Goal: Task Accomplishment & Management: Complete application form

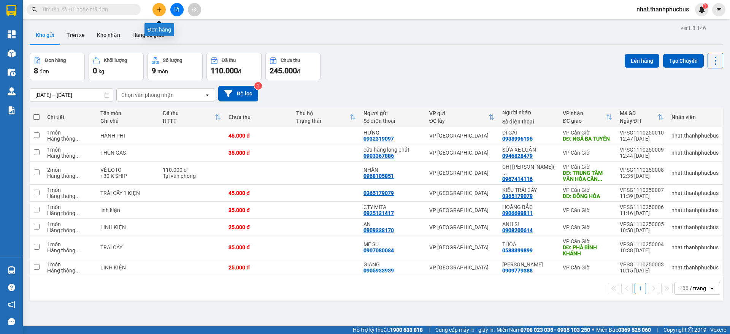
click at [163, 13] on button at bounding box center [158, 9] width 13 height 13
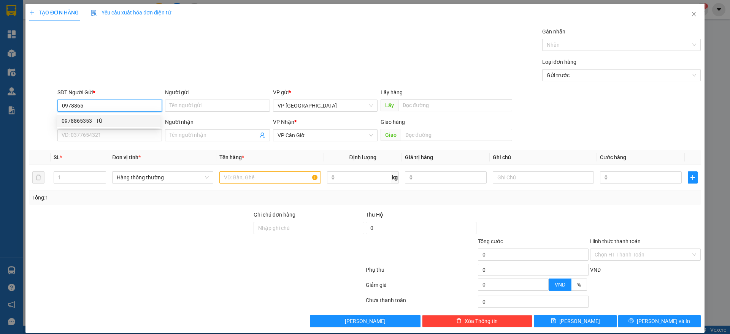
click at [114, 121] on div "0978865353 - TÚ" at bounding box center [109, 121] width 94 height 8
type input "0978865353"
type input "TÚ"
type input "25.000"
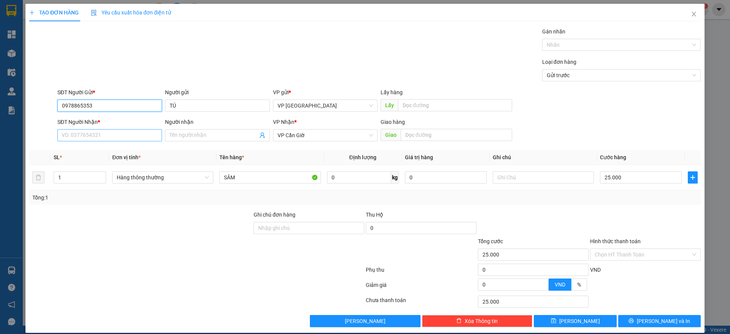
type input "0978865353"
click at [109, 129] on input "SĐT Người Nhận *" at bounding box center [109, 135] width 105 height 12
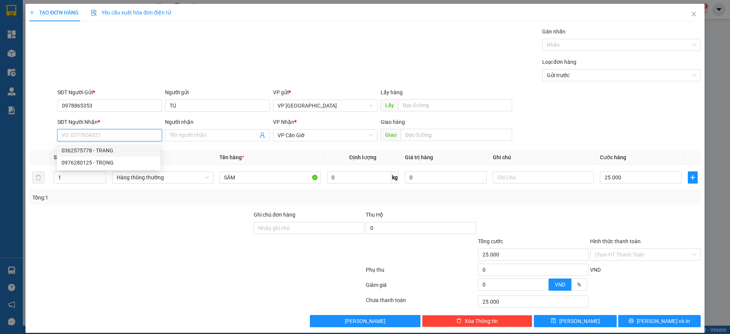
click at [111, 146] on div "0362575778 - TRANG" at bounding box center [108, 150] width 103 height 12
type input "0362575778"
type input "TRANG"
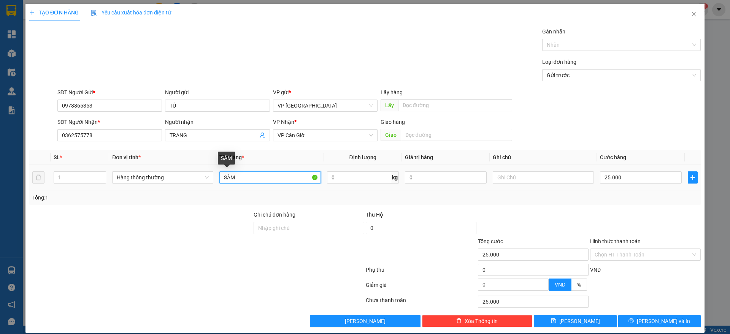
click at [264, 177] on input "SÂM" at bounding box center [269, 177] width 101 height 12
type input "S"
type input "THUỐC +TÃ EM BÉ"
click at [604, 174] on input "25.000" at bounding box center [641, 177] width 82 height 12
type input "3"
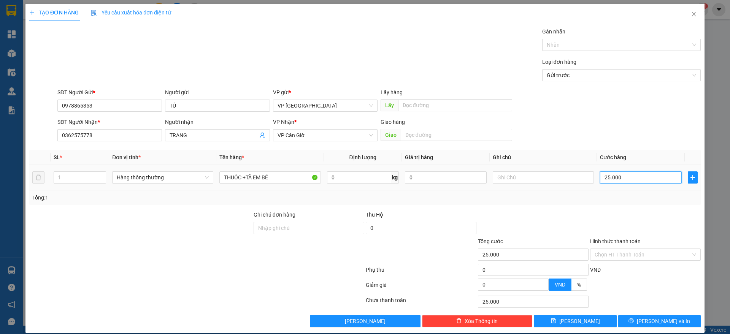
type input "3"
type input "35"
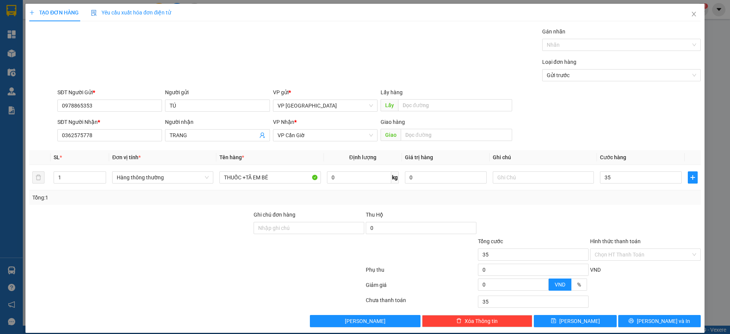
type input "35.000"
click at [623, 130] on div "SĐT Người Nhận * 0362575778 Người nhận TRANG VP Nhận * VP Cần Giờ Giao hàng Giao" at bounding box center [379, 131] width 646 height 27
click at [433, 138] on input "text" at bounding box center [456, 135] width 111 height 12
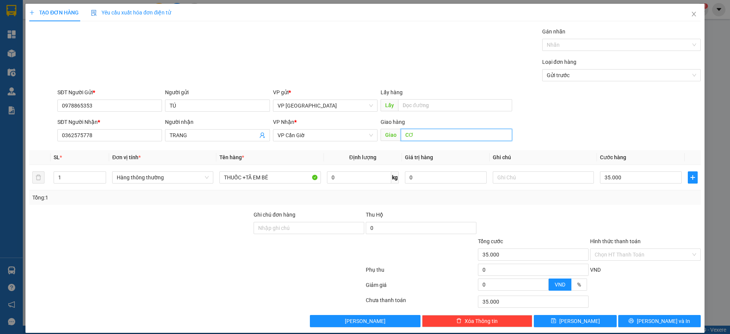
type input "C"
type input "D"
type input "ĐỐI DIỆN CƠM CHAY OANH( 12CĂN )"
click at [522, 181] on input "text" at bounding box center [543, 177] width 101 height 12
type input "+10K SHIP"
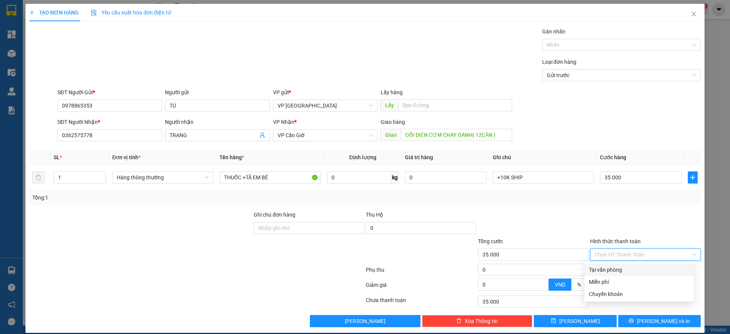
click at [655, 255] on input "Hình thức thanh toán" at bounding box center [642, 254] width 96 height 11
click at [642, 265] on div "Tại văn phòng" at bounding box center [638, 270] width 109 height 12
type input "0"
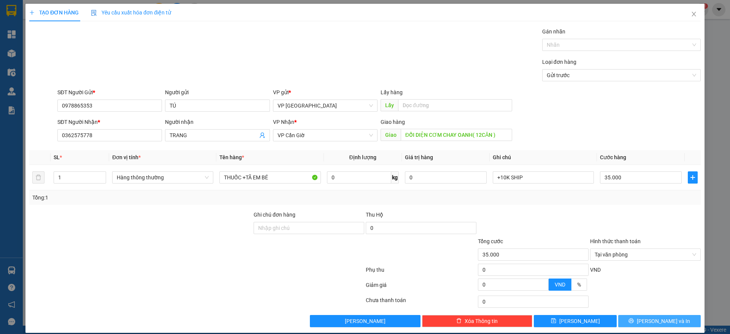
click at [662, 316] on button "[PERSON_NAME] và In" at bounding box center [659, 321] width 82 height 12
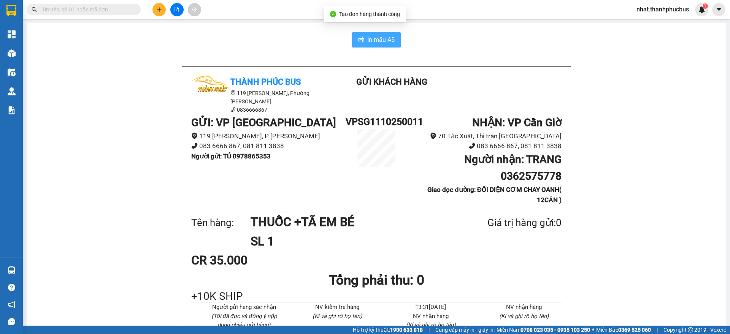
click at [367, 38] on span "In mẫu A5" at bounding box center [380, 40] width 27 height 10
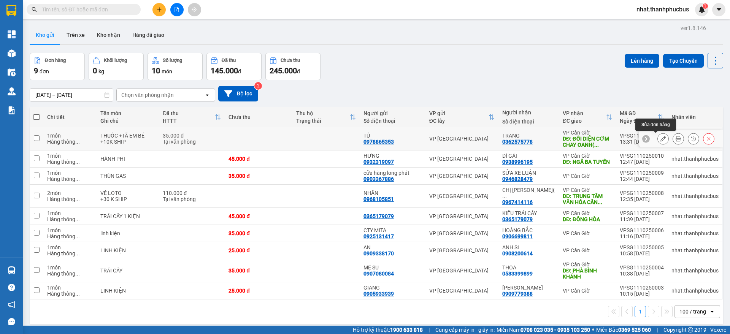
click at [660, 138] on icon at bounding box center [662, 138] width 5 height 5
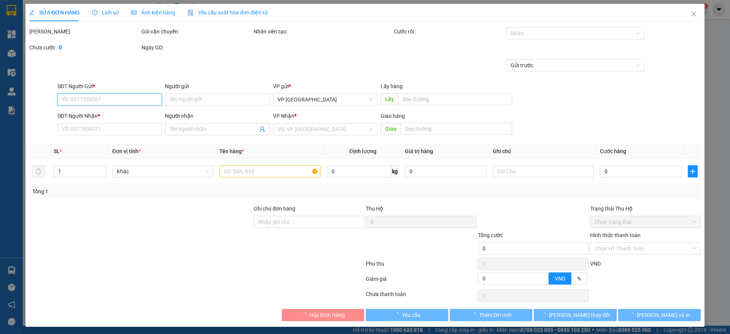
type input "0978865353"
type input "TÚ"
type input "0362575778"
type input "TRANG"
type input "ĐỐI DIỆN CƠM CHAY OANH( 12CĂN )"
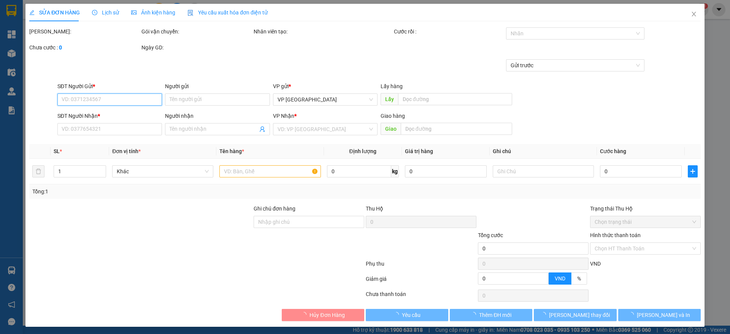
type input "35.000"
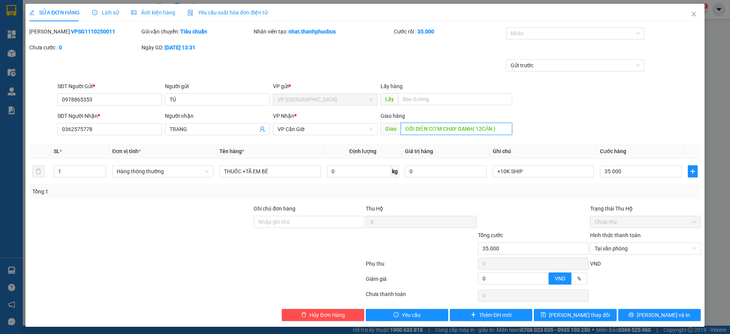
click at [469, 131] on input "ĐỐI DIỆN CƠM CHAY OANH( 12CĂN )" at bounding box center [456, 129] width 111 height 12
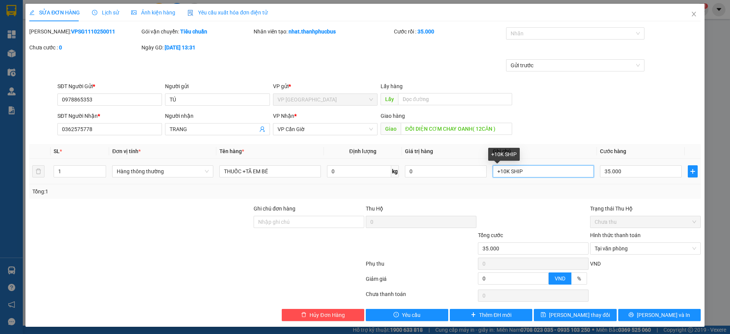
click at [534, 170] on input "+10K SHIP" at bounding box center [543, 171] width 101 height 12
paste input "ĐỐI DIỆN CƠM CHAY OANH( 12CĂN )"
type input "+10K SHIP ĐỐI DIỆN CƠM CHAY OANH( 12CĂN )"
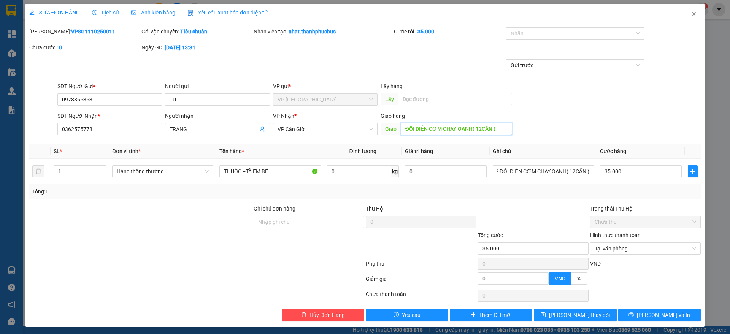
click at [483, 124] on input "ĐỐI DIỆN CƠM CHAY OANH( 12CĂN )" at bounding box center [456, 129] width 111 height 12
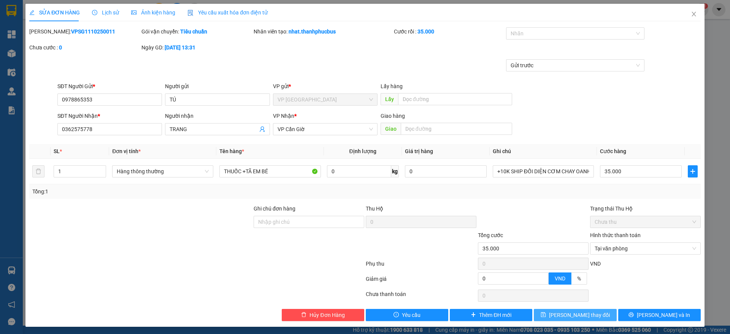
click at [546, 314] on button "[PERSON_NAME] thay đổi" at bounding box center [575, 315] width 82 height 12
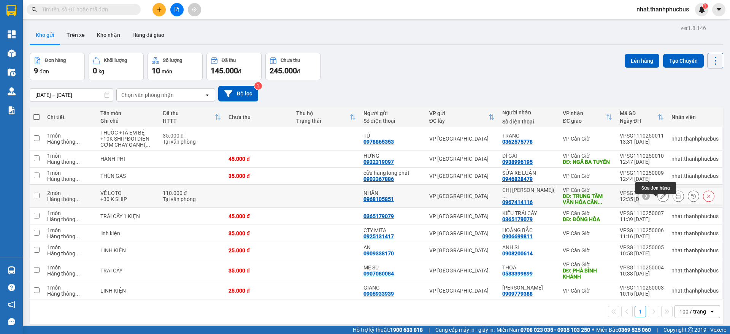
click at [659, 203] on button at bounding box center [663, 196] width 11 height 13
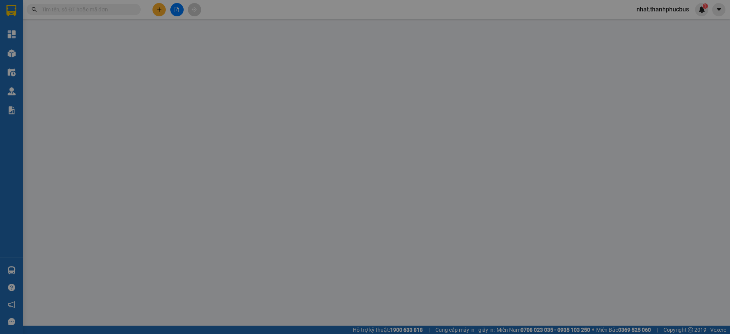
type input "0968105851"
type input "NHÂN"
type input "0967414116"
type input "CHỊ [PERSON_NAME]( 0363574715"
type input "TRUNG TÂM VĂN HÓA [GEOGRAPHIC_DATA]"
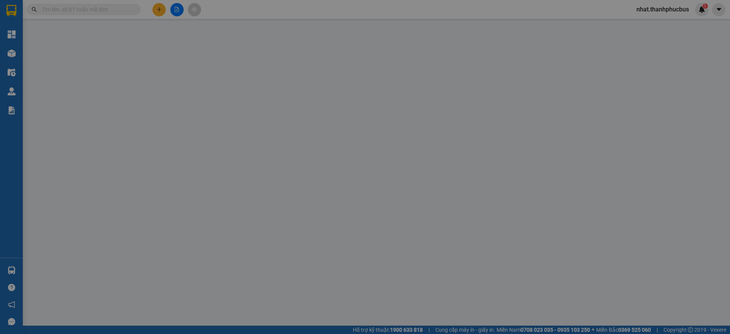
type input "0363574715 - [PERSON_NAME]"
type input "110.000"
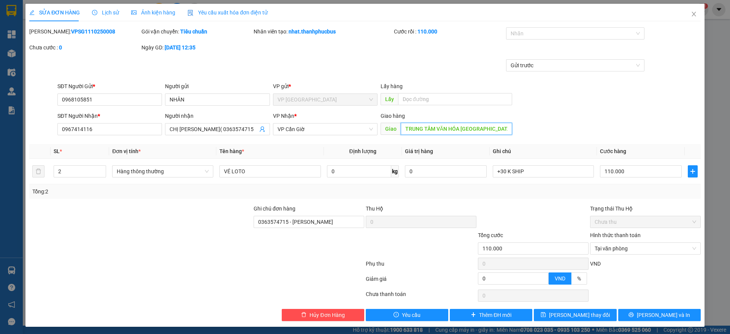
click at [459, 128] on input "TRUNG TÂM VĂN HÓA [GEOGRAPHIC_DATA]" at bounding box center [456, 129] width 111 height 12
click at [485, 127] on input "TRUNG TÂM VĂN HÓA [GEOGRAPHIC_DATA]" at bounding box center [456, 129] width 111 height 12
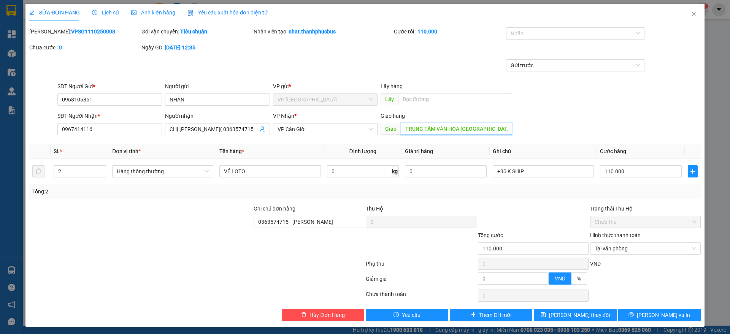
click at [485, 127] on input "TRUNG TÂM VĂN HÓA [GEOGRAPHIC_DATA]" at bounding box center [456, 129] width 111 height 12
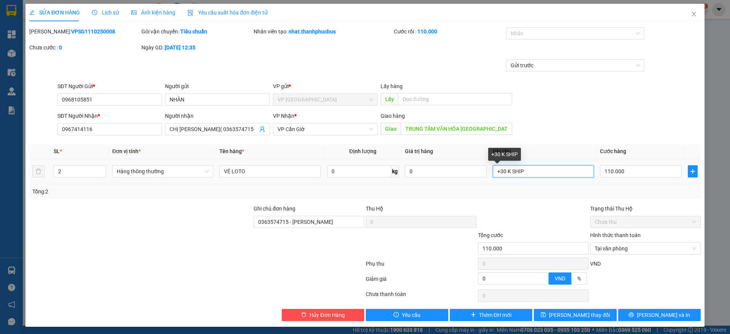
click at [542, 169] on input "+30 K SHIP" at bounding box center [543, 171] width 101 height 12
paste input "TRUNG TÂM VĂN HÓA [GEOGRAPHIC_DATA]"
type input "+30 K SHIP TRUNG TÂM VĂN HÓA CẦN THẠNH"
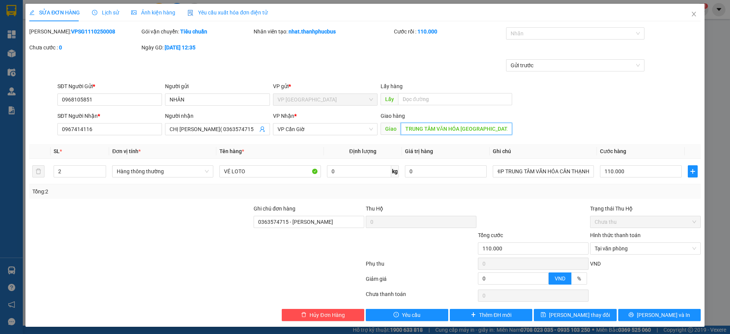
scroll to position [0, 0]
click at [492, 131] on input "TRUNG TÂM VĂN HÓA [GEOGRAPHIC_DATA]" at bounding box center [456, 129] width 111 height 12
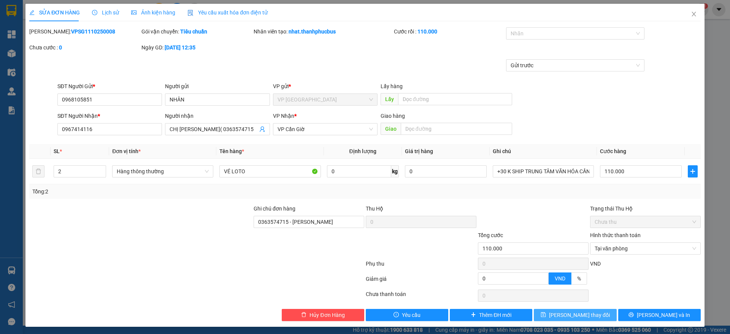
click at [571, 313] on span "[PERSON_NAME] thay đổi" at bounding box center [579, 315] width 61 height 8
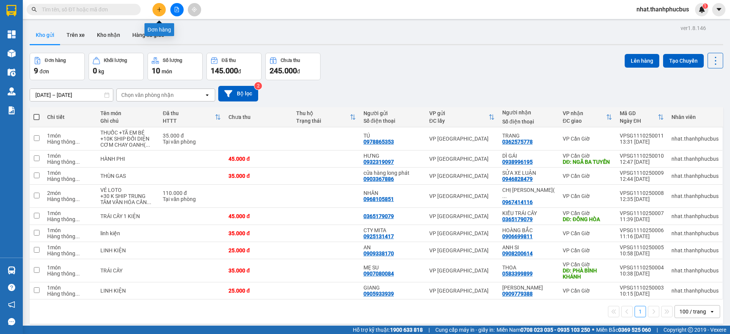
click at [158, 10] on icon "plus" at bounding box center [159, 9] width 5 height 5
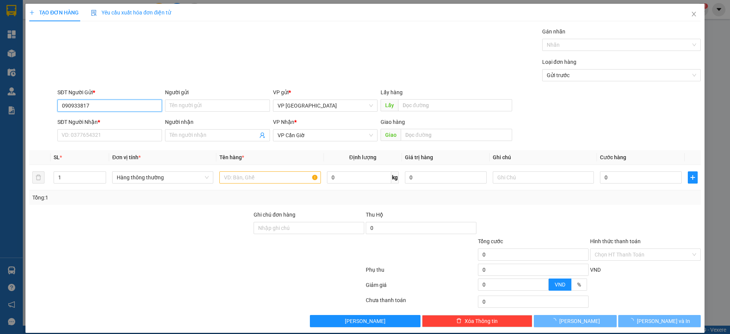
type input "0909338170"
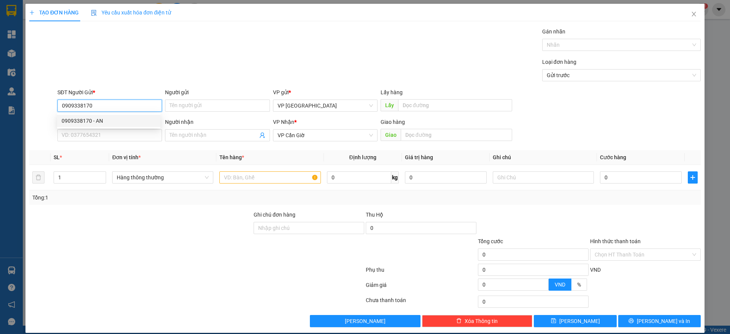
click at [95, 119] on div "0909338170 - AN" at bounding box center [109, 121] width 94 height 8
type input "AN"
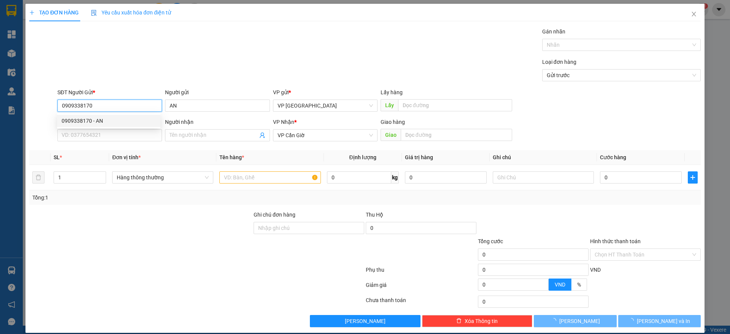
type input "25.000"
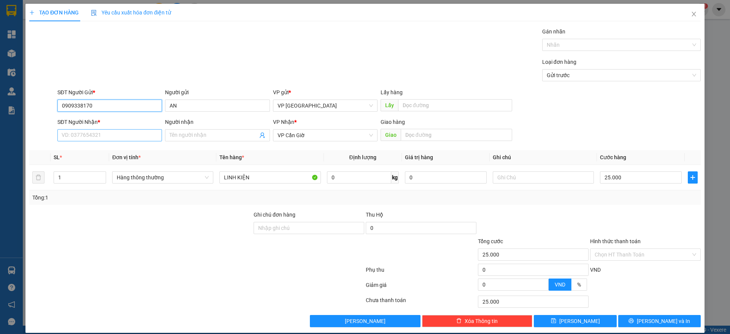
type input "0909338170"
click at [89, 141] on input "SĐT Người Nhận *" at bounding box center [109, 135] width 105 height 12
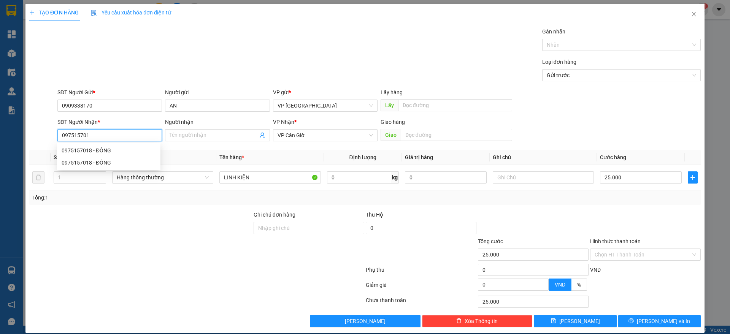
type input "0975157018"
click at [102, 154] on div "0975157018 - ĐÔNG" at bounding box center [109, 150] width 94 height 8
type input "ĐÔNG"
type input "0975157018"
click at [365, 182] on input "0" at bounding box center [359, 177] width 64 height 12
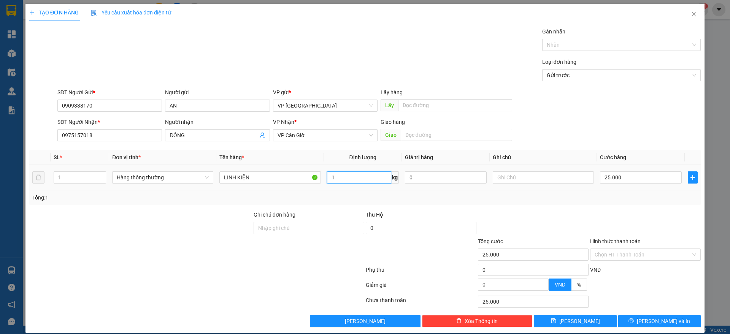
type input "1"
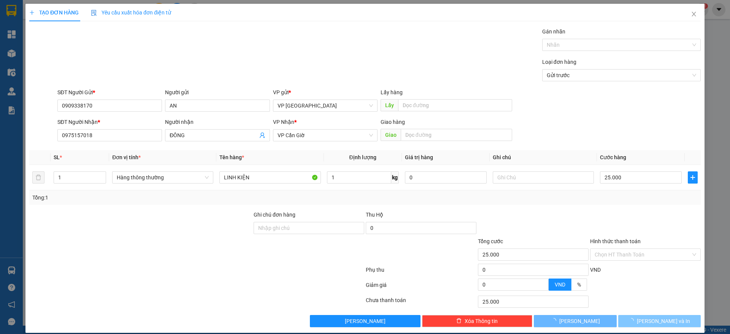
click at [642, 318] on button "[PERSON_NAME] và In" at bounding box center [659, 321] width 82 height 12
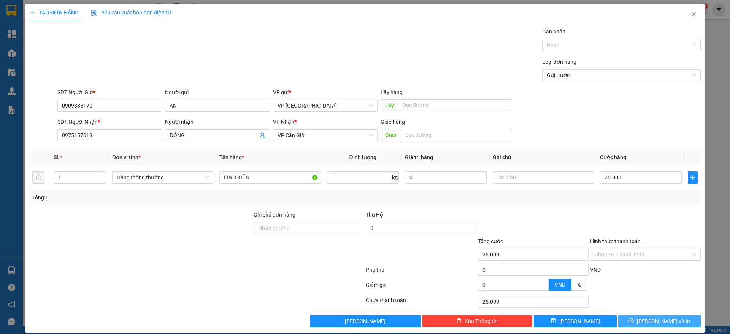
click at [642, 318] on button "[PERSON_NAME] và In" at bounding box center [659, 321] width 82 height 12
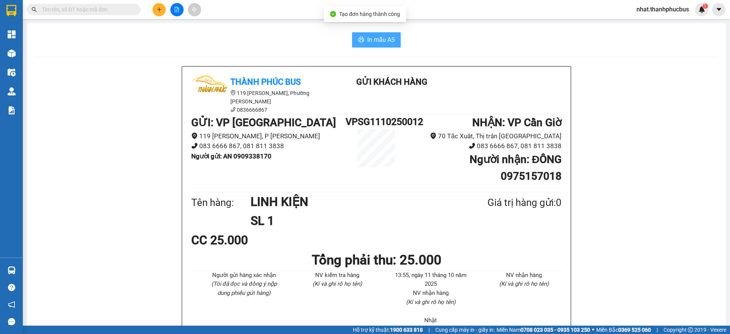
click at [368, 43] on span "In mẫu A5" at bounding box center [380, 40] width 27 height 10
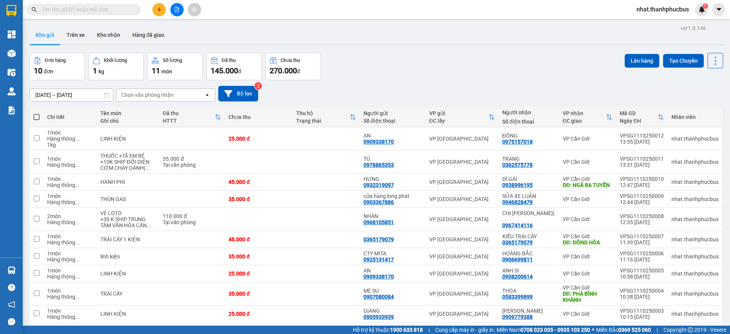
click at [573, 103] on div "[DATE] – [DATE] Press the down arrow key to interact with the calendar and sele…" at bounding box center [376, 93] width 693 height 27
click at [162, 12] on button at bounding box center [158, 9] width 13 height 13
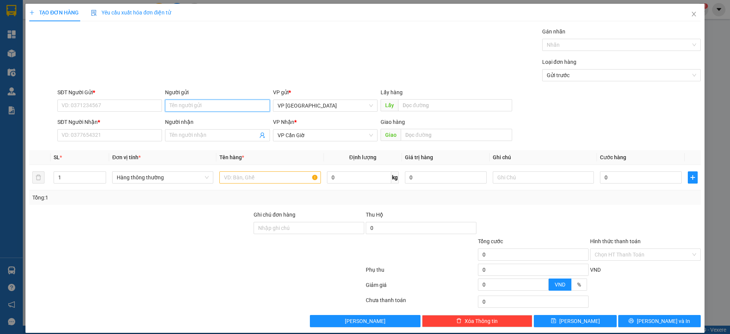
click at [183, 110] on input "Người gửi" at bounding box center [217, 106] width 105 height 12
type input "DANA SHOP"
click at [216, 118] on div "DANA SHOP - 0943410051" at bounding box center [215, 121] width 94 height 8
type input "0943410051"
type input "DANA SHOP"
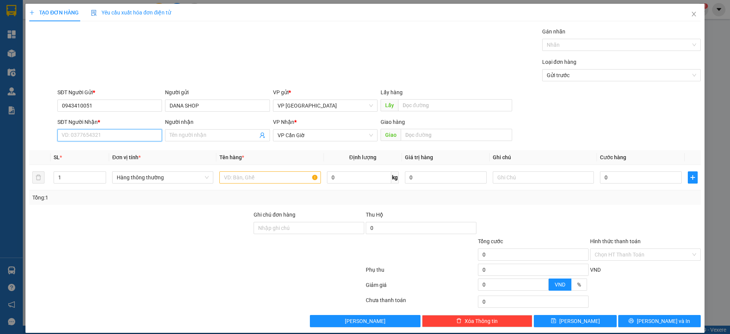
click at [98, 132] on input "SĐT Người Nhận *" at bounding box center [109, 135] width 105 height 12
click at [105, 151] on div "0393484556 - CÔ SƯƠNG" at bounding box center [109, 150] width 94 height 8
type input "0393484556"
type input "CÔ SƯƠNG"
type input "ĐỒNG HÒA"
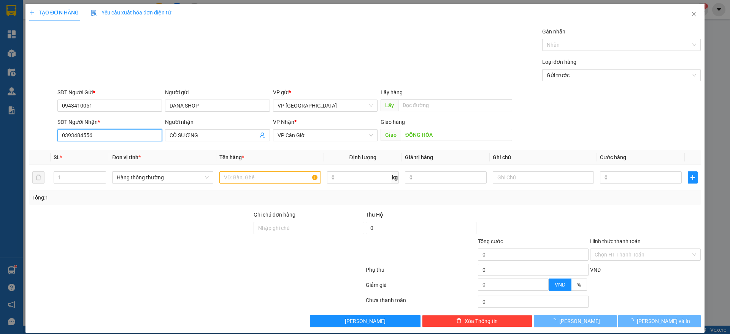
type input "85.000"
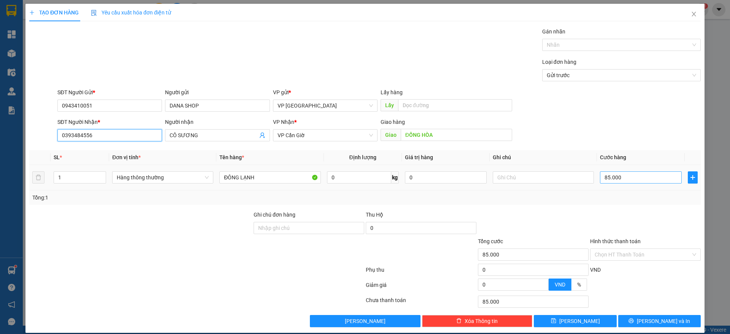
type input "0393484556"
click at [609, 181] on input "85.000" at bounding box center [641, 177] width 82 height 12
type input "3"
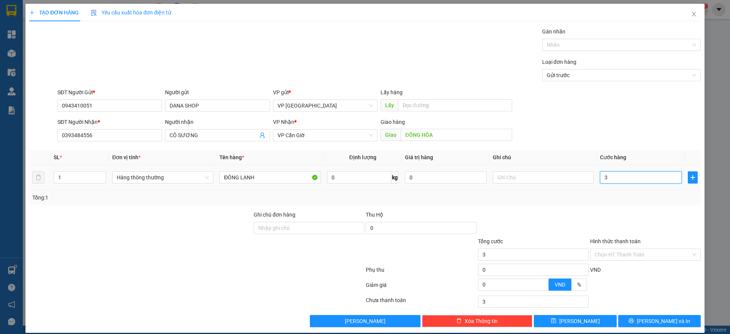
type input "35"
type input "350"
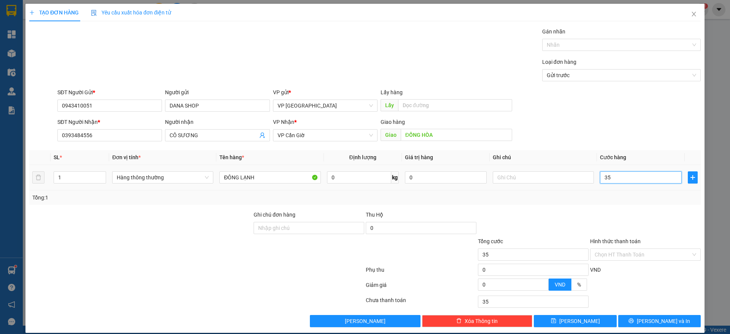
type input "350"
type input "3.500"
type input "35.000"
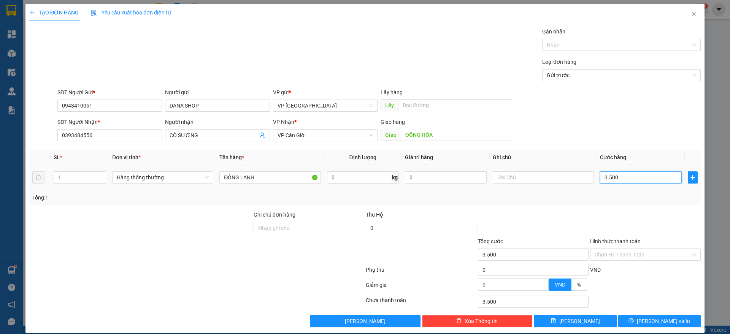
type input "35.000"
click at [652, 317] on span "[PERSON_NAME] và In" at bounding box center [663, 321] width 53 height 8
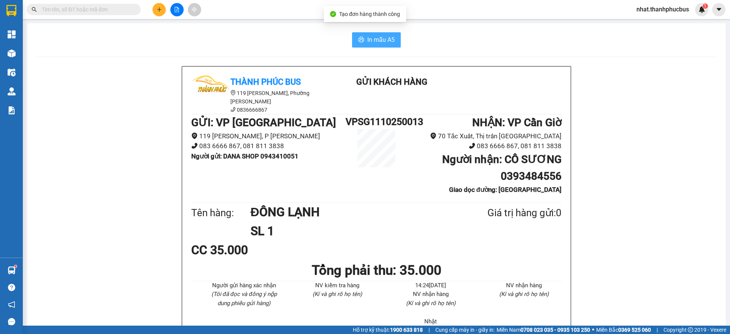
click at [382, 39] on span "In mẫu A5" at bounding box center [380, 40] width 27 height 10
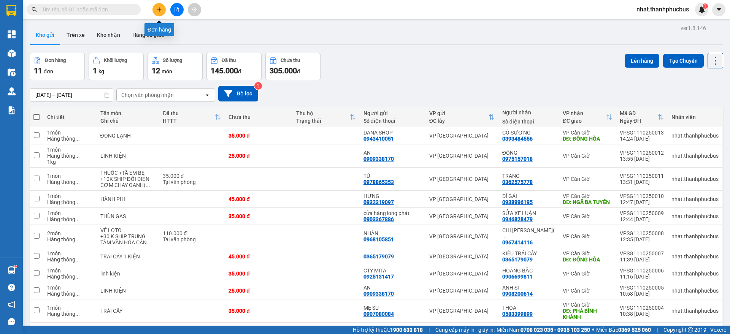
click at [159, 8] on icon "plus" at bounding box center [159, 9] width 0 height 4
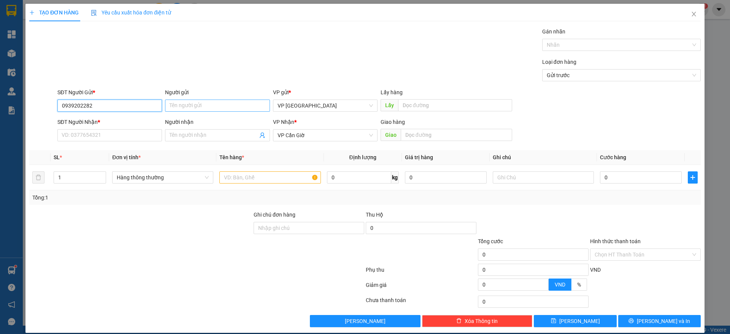
type input "0939202282"
click at [195, 100] on input "Người gửi" at bounding box center [217, 106] width 105 height 12
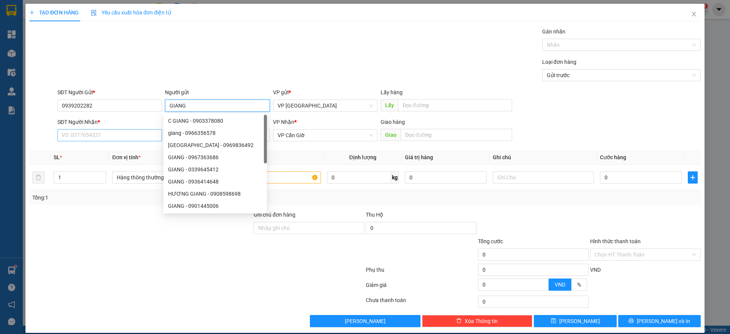
type input "GIANG"
click at [119, 133] on input "SĐT Người Nhận *" at bounding box center [109, 135] width 105 height 12
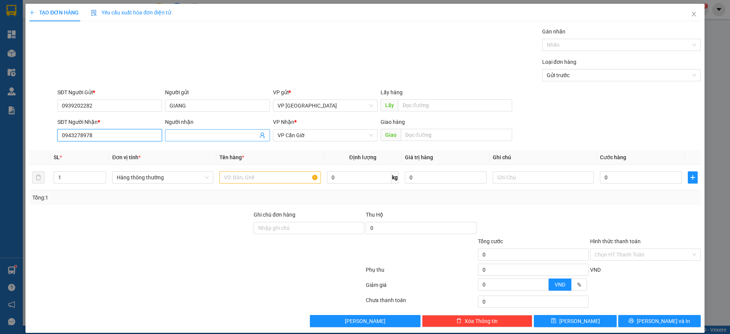
type input "0943278978"
click at [182, 131] on input "Người nhận" at bounding box center [214, 135] width 88 height 8
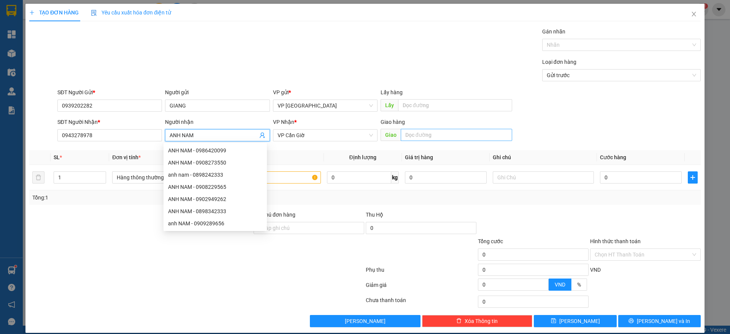
type input "ANH NAM"
click at [439, 135] on input "text" at bounding box center [456, 135] width 111 height 12
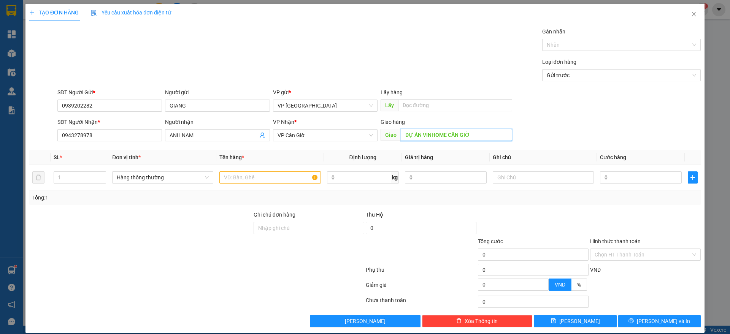
type input "DỰ ÁN VINHOME CẦN GIỜ"
click at [66, 175] on input "1" at bounding box center [80, 177] width 52 height 11
type input "2"
click at [262, 176] on input "text" at bounding box center [269, 177] width 101 height 12
type input "D"
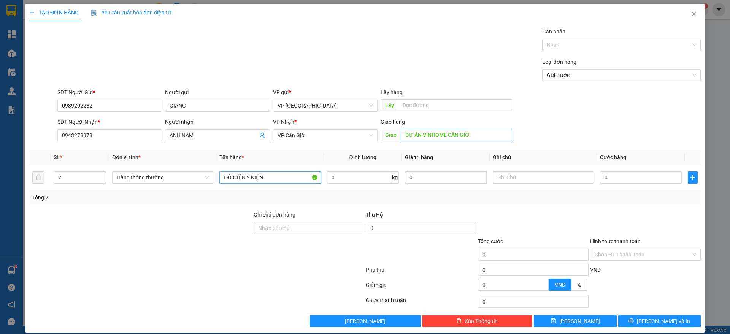
type input "ĐỒ ĐIỆN 2 KIỆN"
click at [493, 131] on input "DỰ ÁN VINHOME CẦN GIỜ" at bounding box center [456, 135] width 111 height 12
type input "DỰ ÁN VINHOME CẦN GIỜ +30K SHIP"
click at [615, 175] on input "0" at bounding box center [641, 177] width 82 height 12
type input "9"
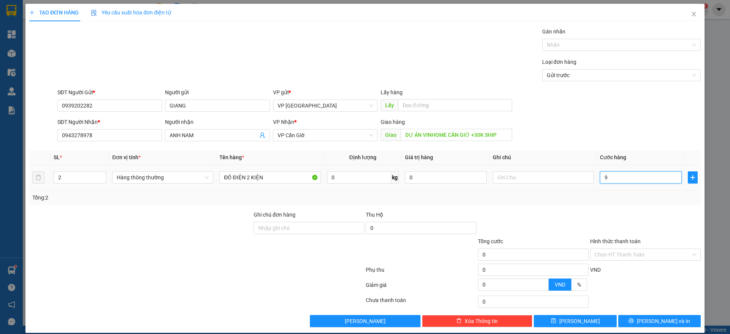
type input "9"
type input "90"
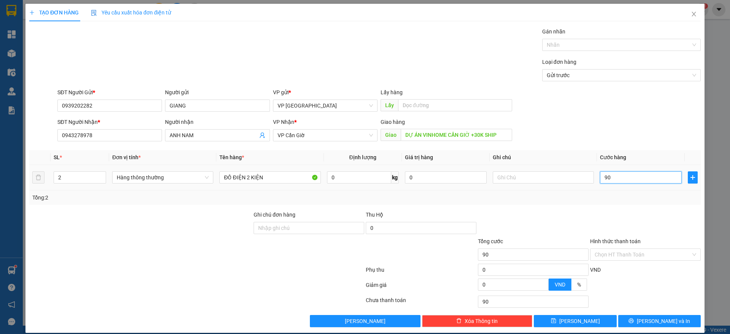
type input "900"
type input "9.000"
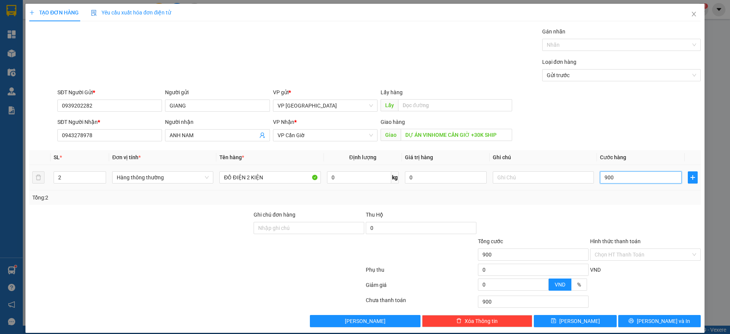
type input "9.000"
type input "90.000"
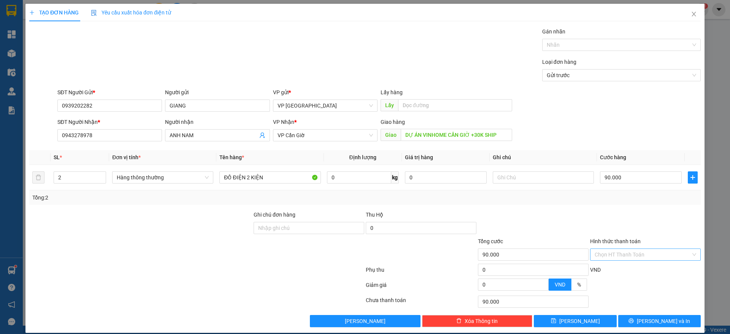
click at [647, 254] on input "Hình thức thanh toán" at bounding box center [642, 254] width 96 height 11
click at [615, 271] on div "Tại văn phòng" at bounding box center [639, 270] width 100 height 8
type input "0"
click at [637, 318] on button "[PERSON_NAME] và In" at bounding box center [659, 321] width 82 height 12
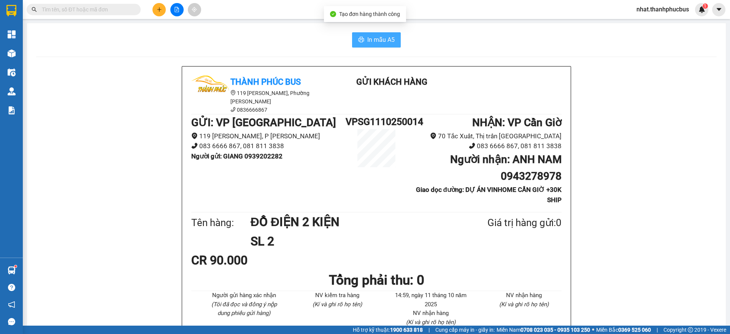
click at [376, 38] on span "In mẫu A5" at bounding box center [380, 40] width 27 height 10
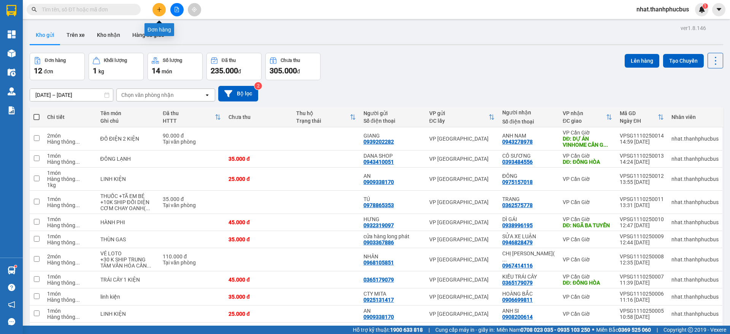
click at [155, 11] on button at bounding box center [158, 9] width 13 height 13
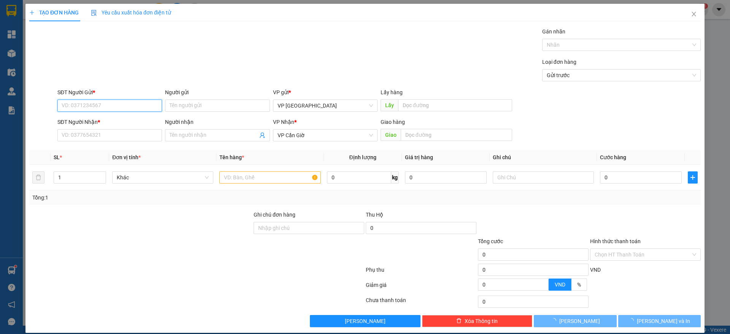
click at [90, 104] on input "SĐT Người Gửi *" at bounding box center [109, 106] width 105 height 12
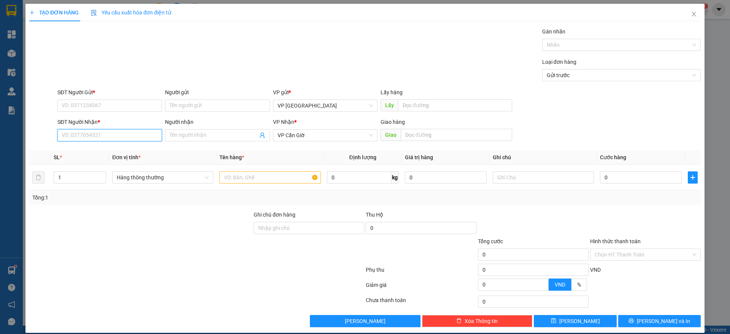
click at [81, 139] on input "SĐT Người Nhận *" at bounding box center [109, 135] width 105 height 12
click at [109, 152] on div "0393597363 - a lai" at bounding box center [109, 150] width 94 height 8
type input "0393597363"
type input "a lai"
type input "20.000"
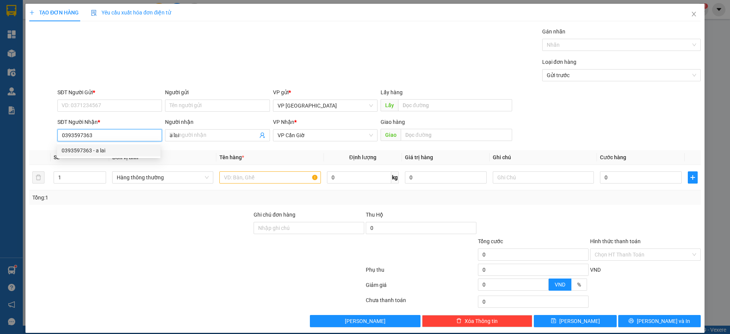
type input "20.000"
type input "0393597363"
click at [216, 131] on input "a lai" at bounding box center [214, 135] width 88 height 8
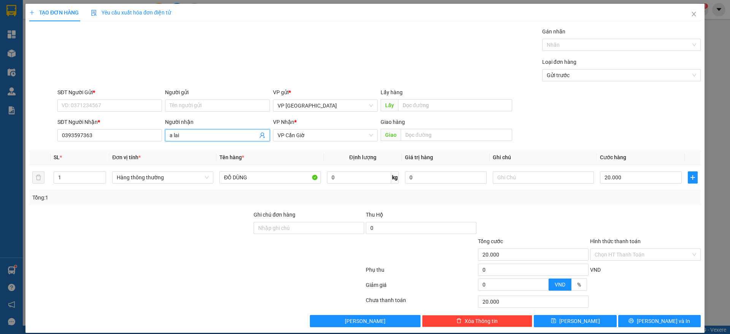
click at [216, 131] on input "a lai" at bounding box center [214, 135] width 88 height 8
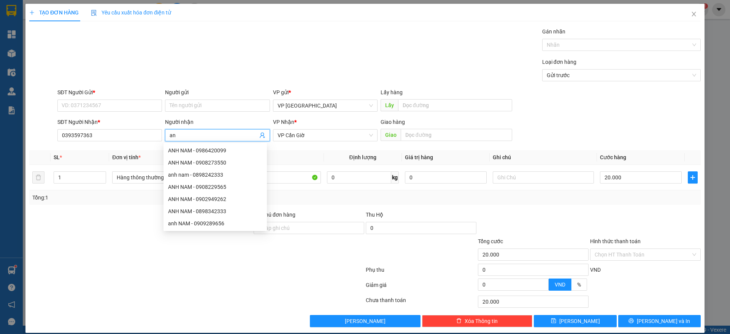
type input "a"
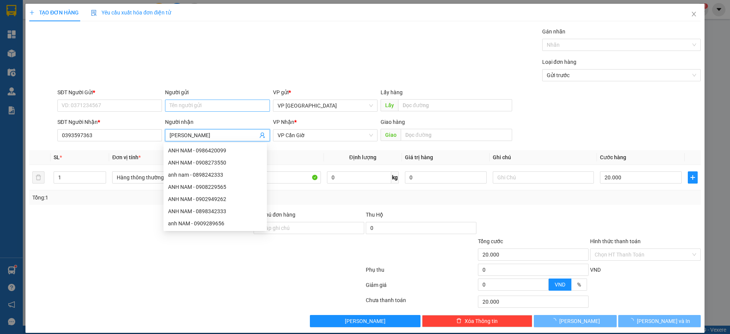
type input "[PERSON_NAME]"
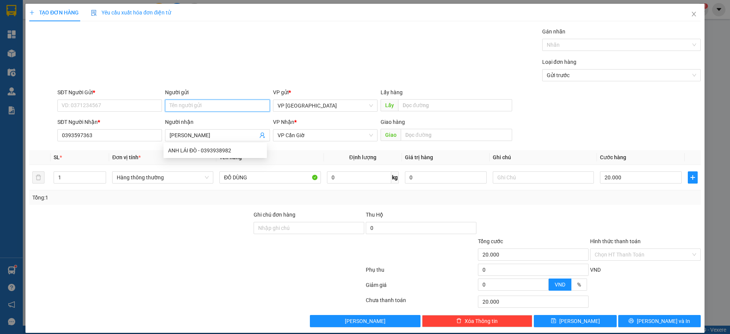
click at [191, 105] on input "Người gửi" at bounding box center [217, 106] width 105 height 12
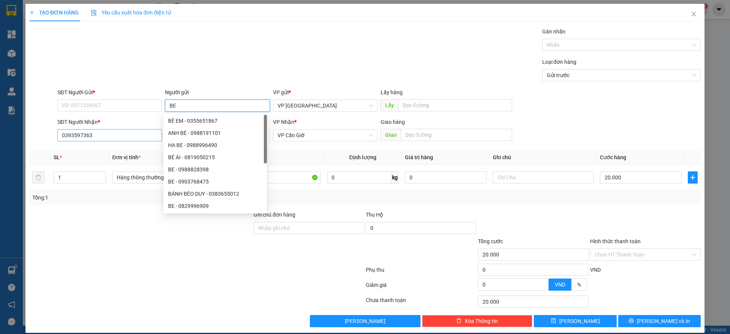
type input "BE"
click at [73, 138] on input "0393597363" at bounding box center [109, 135] width 105 height 12
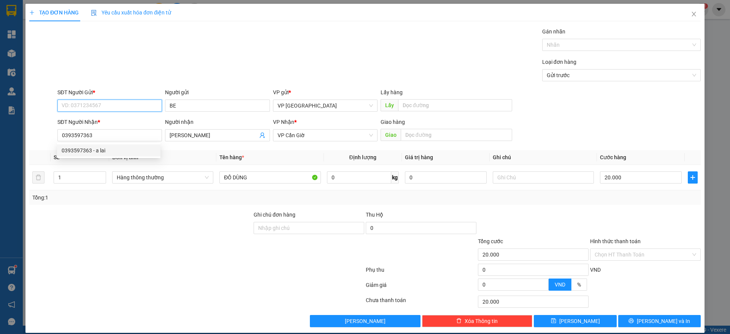
click at [84, 101] on input "SĐT Người Gửi *" at bounding box center [109, 106] width 105 height 12
paste input "0393597363"
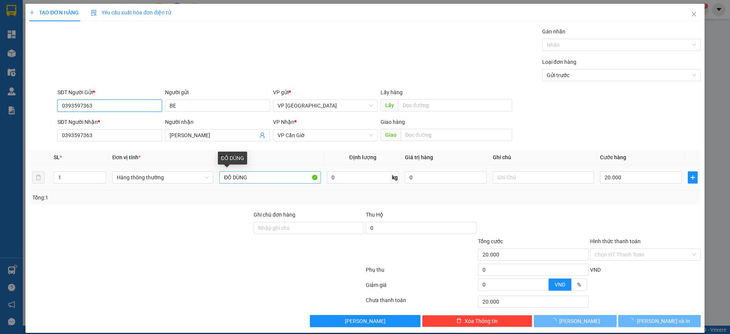
type input "0393597363"
click at [288, 171] on input "ĐỒ DÙNG" at bounding box center [269, 177] width 101 height 12
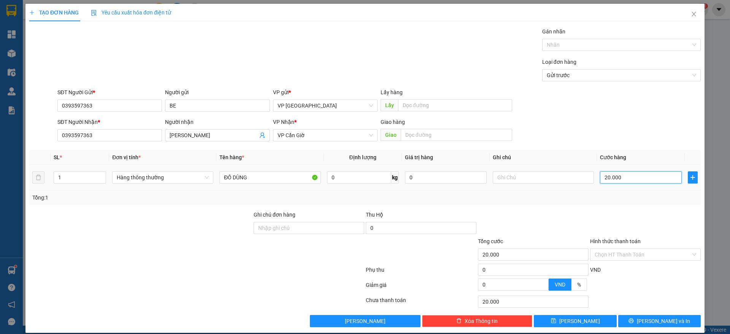
click at [626, 180] on input "20.000" at bounding box center [641, 177] width 82 height 12
type input "3"
type input "35"
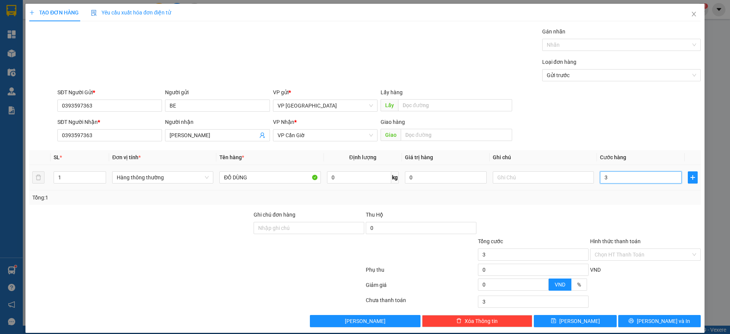
type input "35"
type input "350"
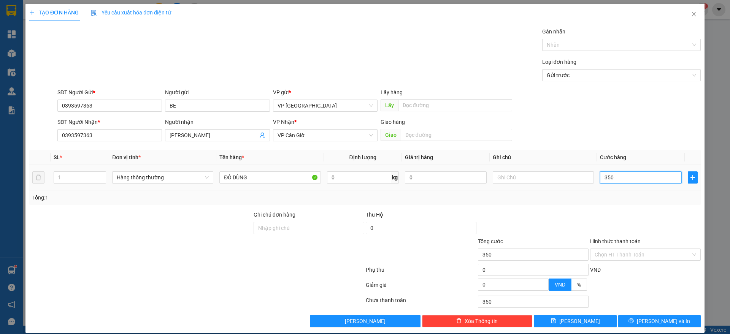
type input "3.500"
type input "35.000"
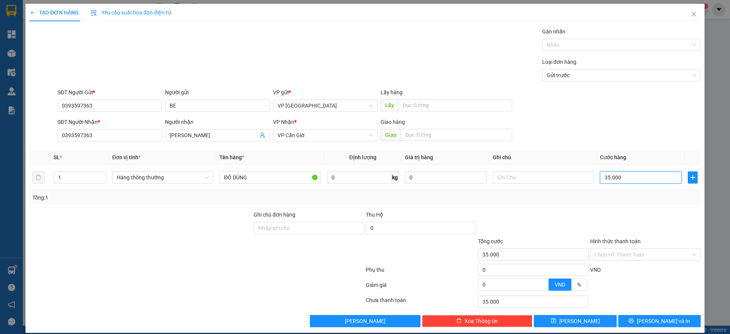
type input "35.000"
click at [637, 317] on button "[PERSON_NAME] và In" at bounding box center [659, 321] width 82 height 12
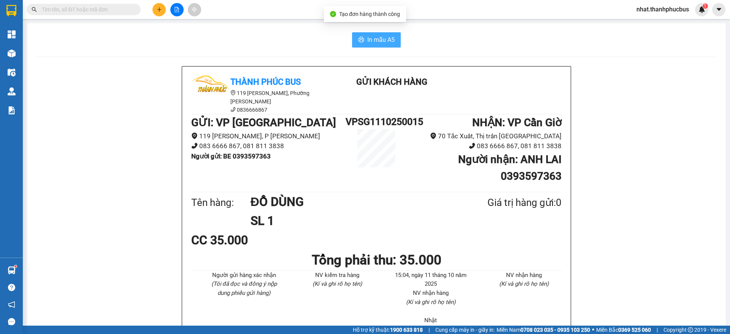
click at [374, 40] on span "In mẫu A5" at bounding box center [380, 40] width 27 height 10
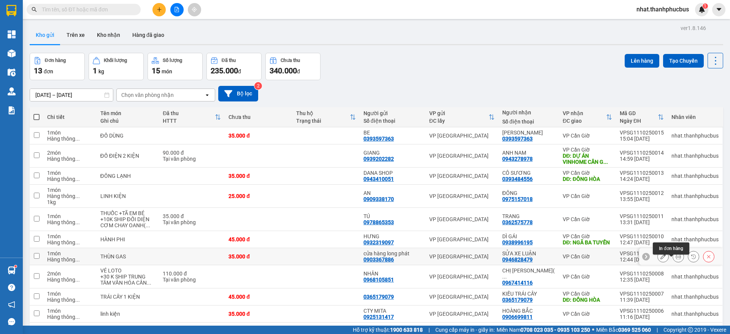
click at [675, 259] on icon at bounding box center [677, 256] width 5 height 5
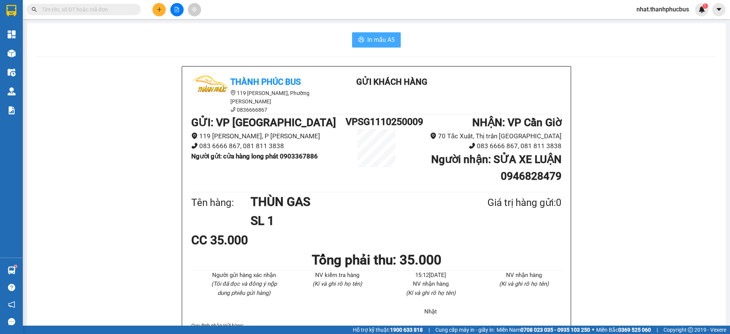
click at [359, 37] on icon "printer" at bounding box center [361, 39] width 6 height 5
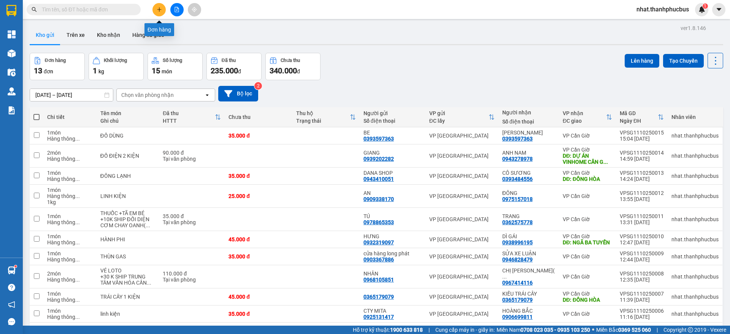
click at [162, 14] on button at bounding box center [158, 9] width 13 height 13
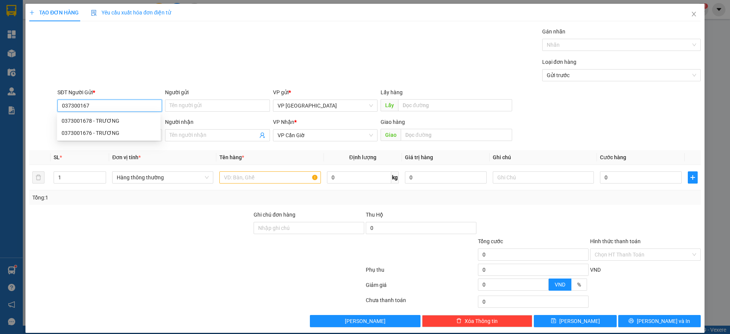
type input "0373001678"
click at [97, 118] on div "0373001678 - TRƯƠNG" at bounding box center [109, 121] width 94 height 8
type input "TRƯƠNG"
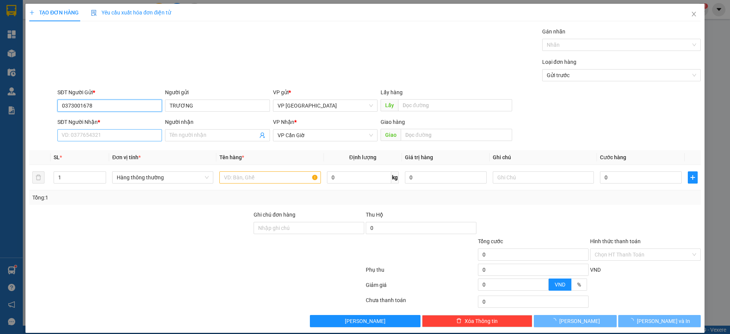
type input "0373001678"
click at [91, 139] on input "SĐT Người Nhận *" at bounding box center [109, 135] width 105 height 12
type input "35.000"
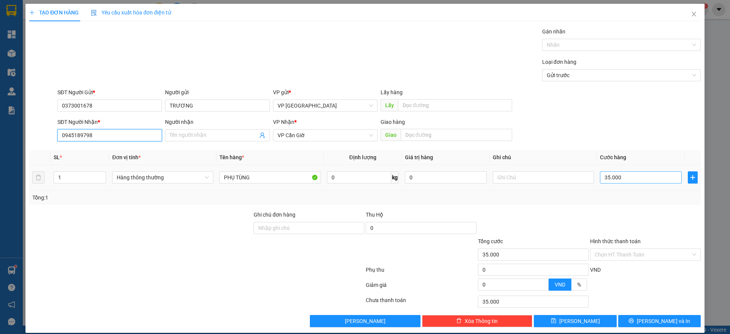
type input "0945189798"
click at [621, 181] on input "35.000" at bounding box center [641, 177] width 82 height 12
type input "2"
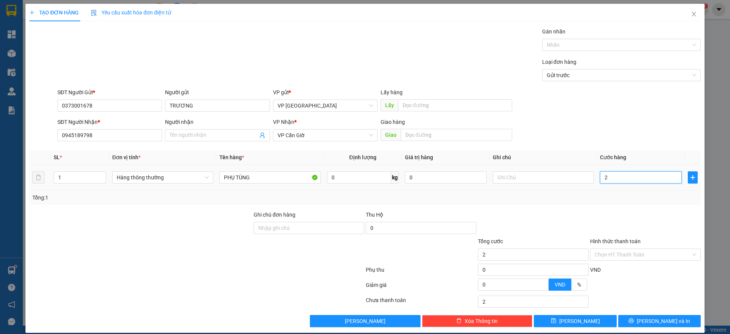
type input "25"
type input "250"
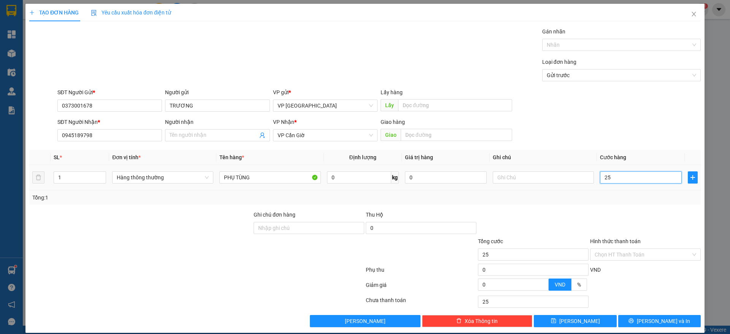
type input "250"
type input "2.500"
type input "25.000"
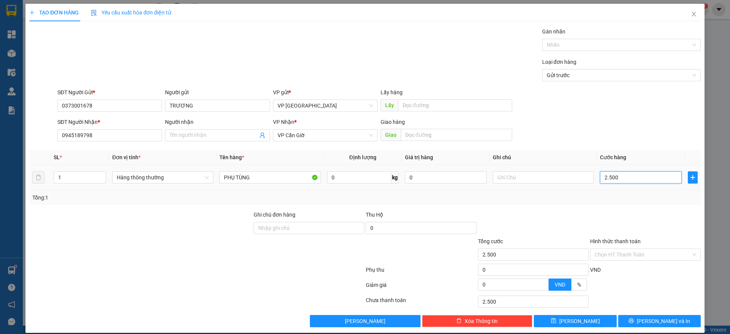
type input "25.000"
click at [637, 326] on button "[PERSON_NAME] và In" at bounding box center [659, 321] width 82 height 12
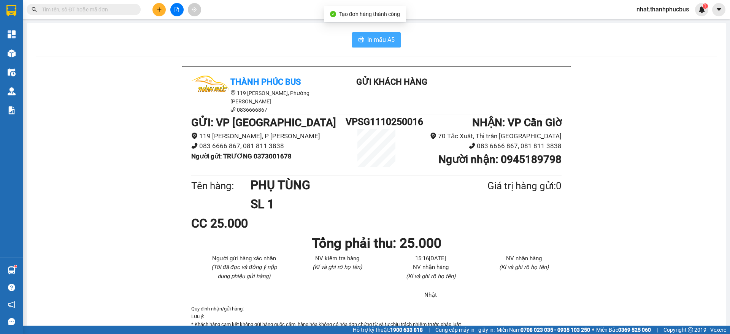
click at [367, 41] on span "In mẫu A5" at bounding box center [380, 40] width 27 height 10
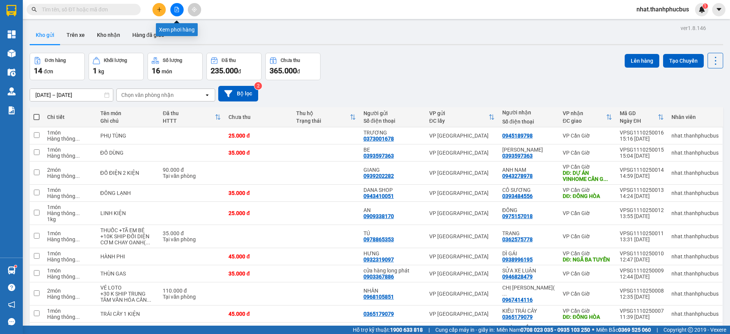
click at [178, 13] on button at bounding box center [176, 9] width 13 height 13
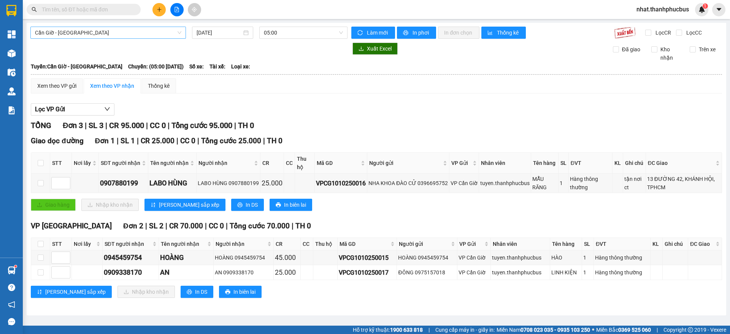
click at [69, 36] on span "Cần Giờ - [GEOGRAPHIC_DATA]" at bounding box center [108, 32] width 146 height 11
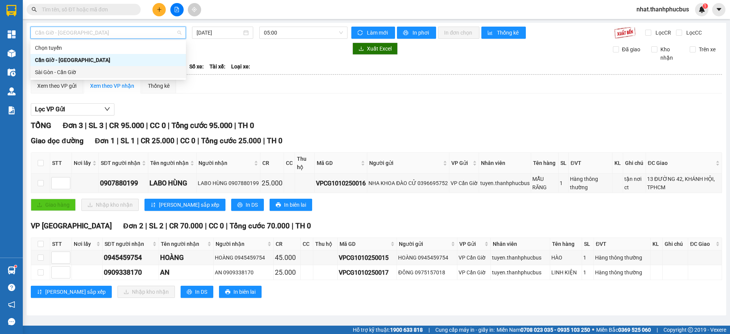
click at [58, 77] on div "Sài Gòn - Cần Giờ" at bounding box center [107, 72] width 155 height 12
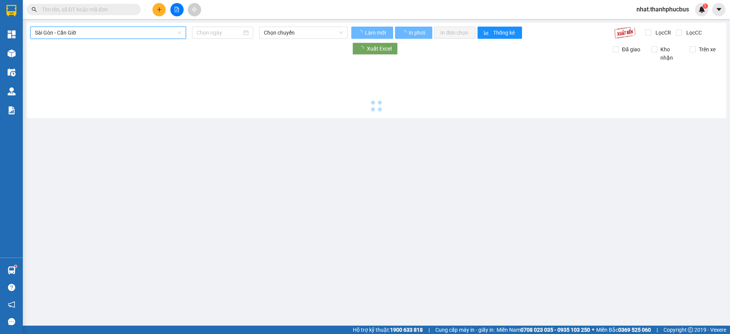
type input "[DATE]"
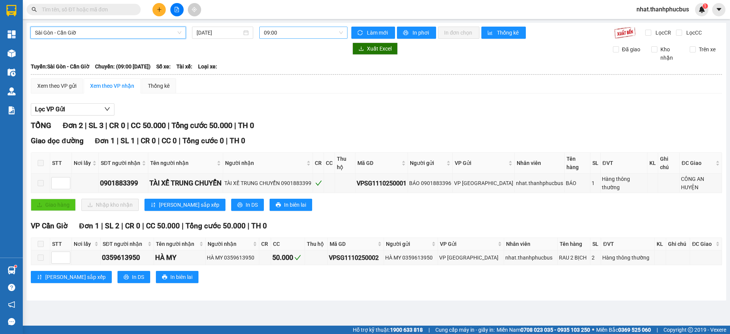
click at [269, 32] on span "09:00" at bounding box center [303, 32] width 79 height 11
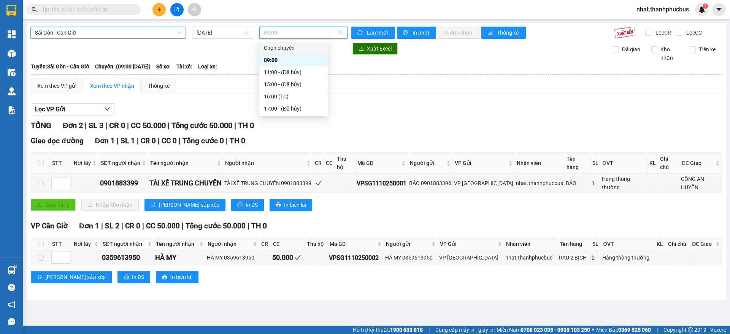
click at [106, 28] on span "Sài Gòn - Cần Giờ" at bounding box center [108, 32] width 146 height 11
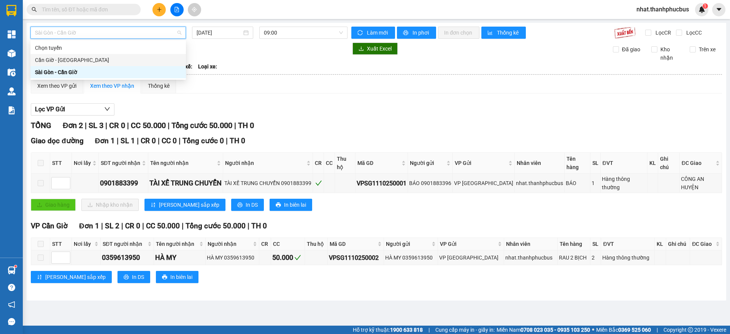
click at [82, 61] on div "Cần Giờ - [GEOGRAPHIC_DATA]" at bounding box center [108, 60] width 146 height 8
type input "[DATE]"
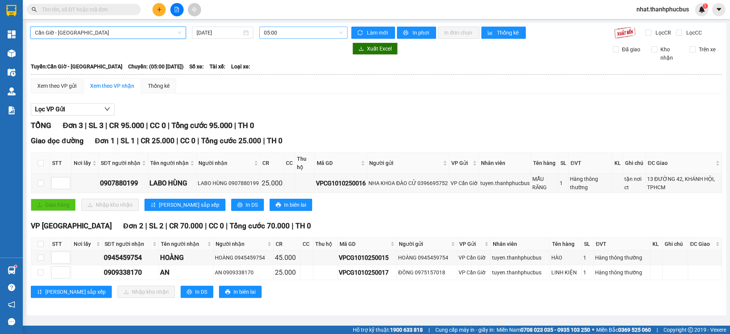
click at [283, 34] on span "05:00" at bounding box center [303, 32] width 79 height 11
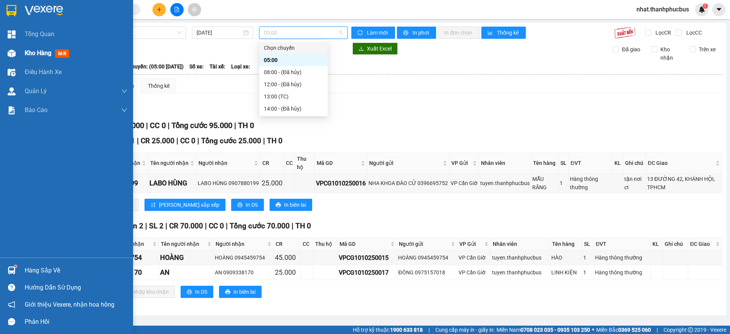
click at [29, 49] on span "Kho hàng" at bounding box center [38, 52] width 27 height 7
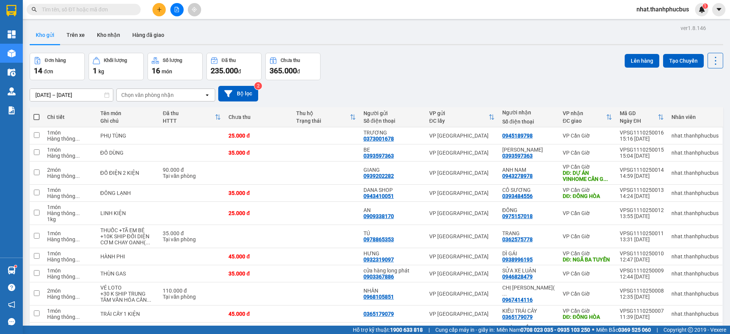
click at [37, 118] on span at bounding box center [36, 117] width 6 height 6
click at [36, 113] on input "checkbox" at bounding box center [36, 113] width 0 height 0
checkbox input "true"
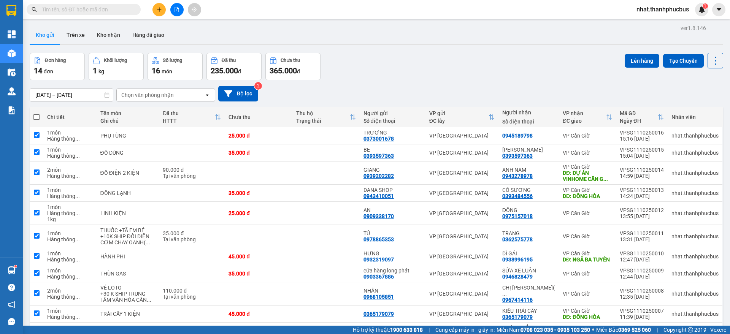
checkbox input "true"
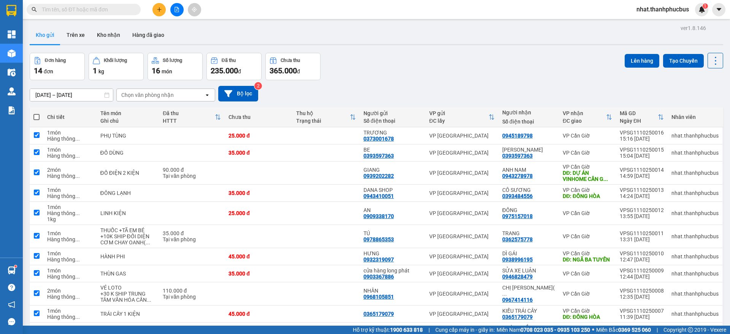
checkbox input "true"
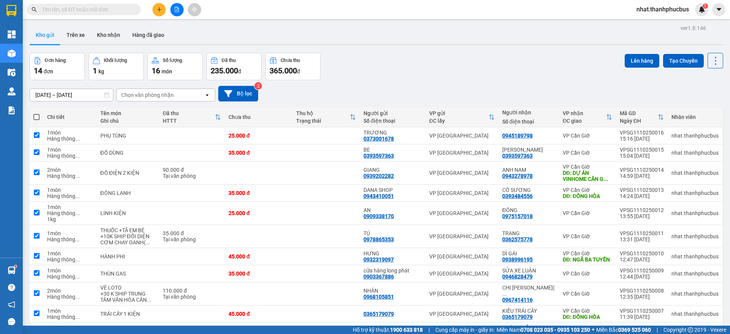
checkbox input "true"
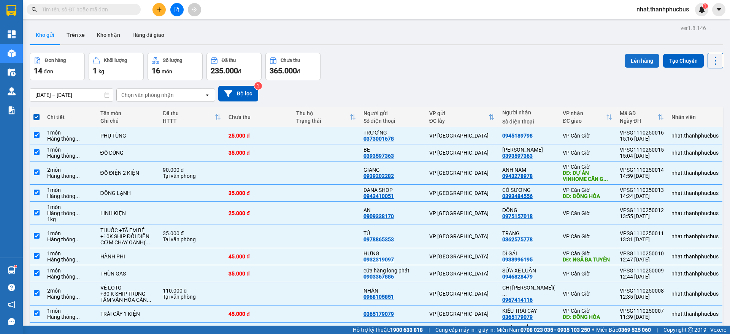
click at [625, 63] on button "Lên hàng" at bounding box center [642, 61] width 35 height 14
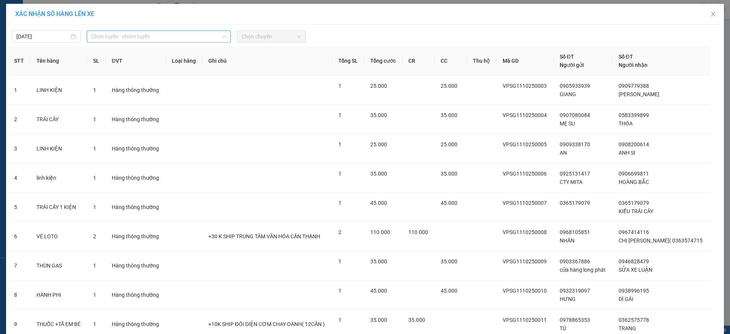
click at [121, 36] on span "Chọn tuyến - nhóm tuyến" at bounding box center [158, 36] width 135 height 11
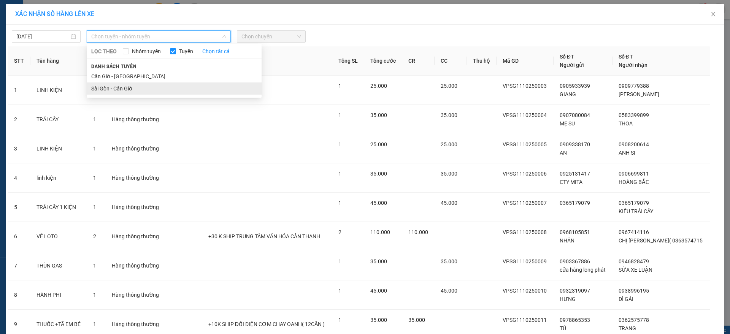
click at [108, 90] on li "Sài Gòn - Cần Giờ" at bounding box center [174, 88] width 175 height 12
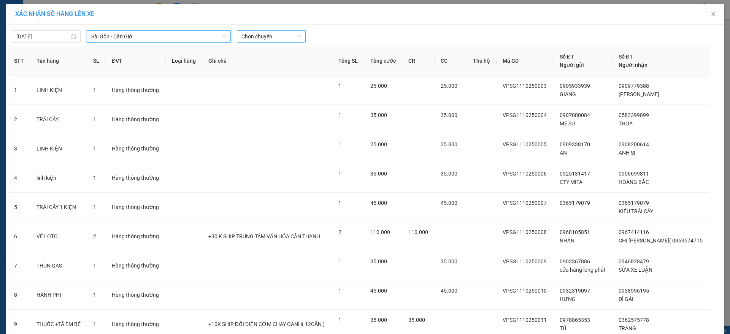
click at [280, 40] on span "Chọn chuyến" at bounding box center [271, 36] width 60 height 11
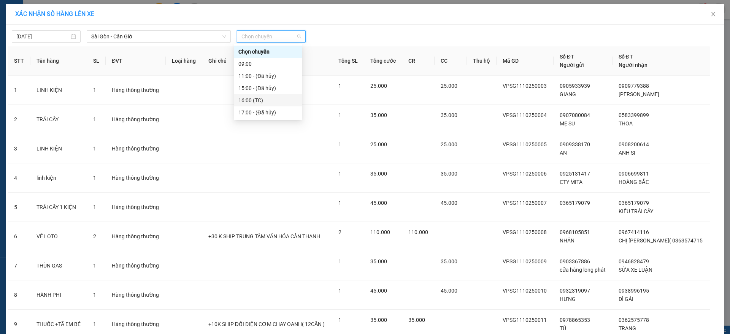
click at [263, 98] on div "16:00 (TC)" at bounding box center [267, 100] width 59 height 8
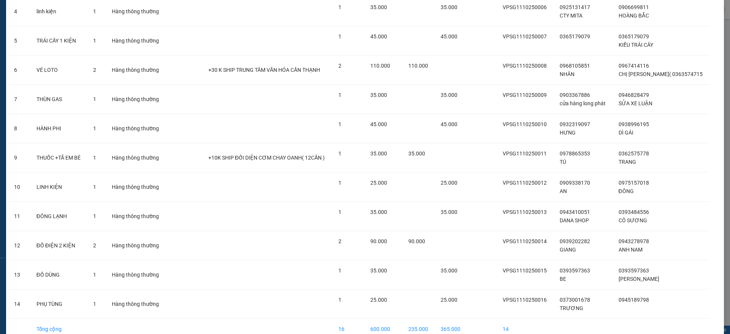
scroll to position [211, 0]
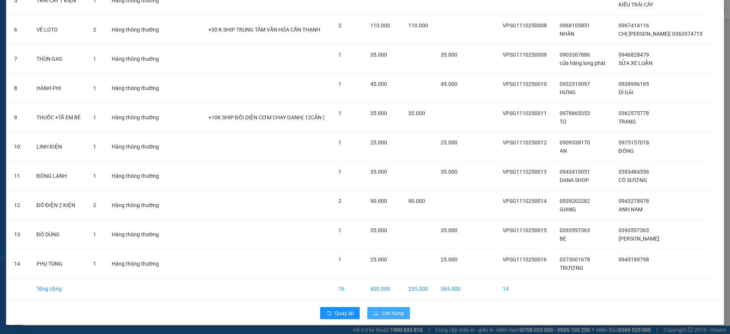
click at [382, 314] on span "Lên hàng" at bounding box center [393, 313] width 22 height 8
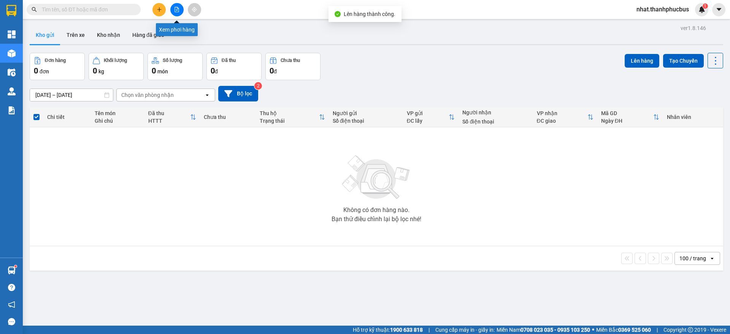
click at [182, 9] on button at bounding box center [176, 9] width 13 height 13
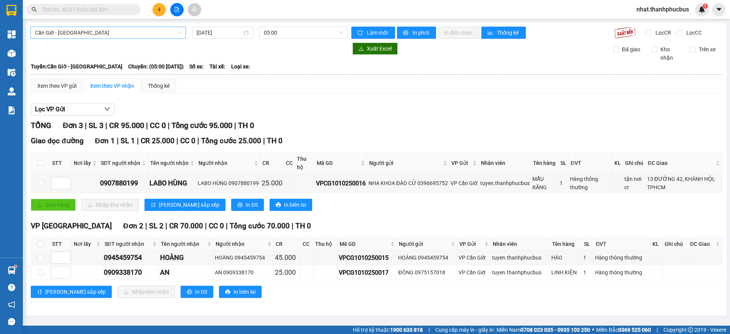
click at [108, 32] on span "Cần Giờ - [GEOGRAPHIC_DATA]" at bounding box center [108, 32] width 146 height 11
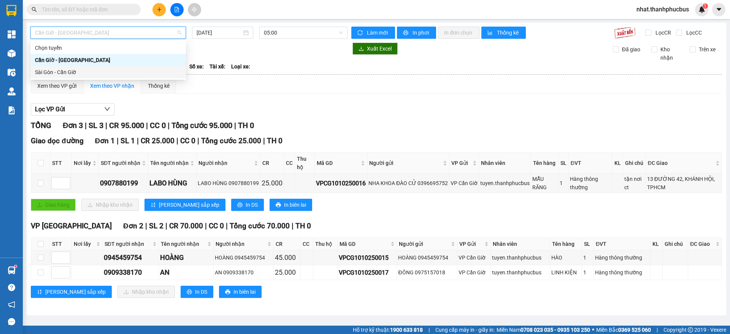
click at [81, 73] on div "Sài Gòn - Cần Giờ" at bounding box center [108, 72] width 146 height 8
type input "[DATE]"
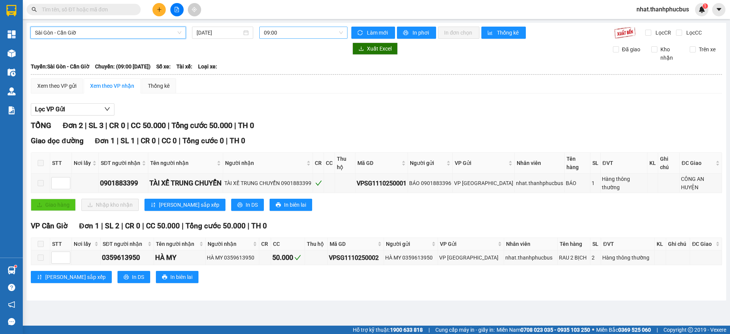
click at [288, 29] on span "09:00" at bounding box center [303, 32] width 79 height 11
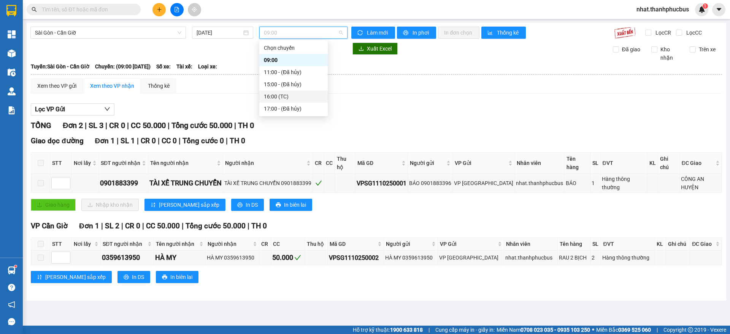
click at [276, 96] on div "16:00 (TC)" at bounding box center [293, 96] width 59 height 8
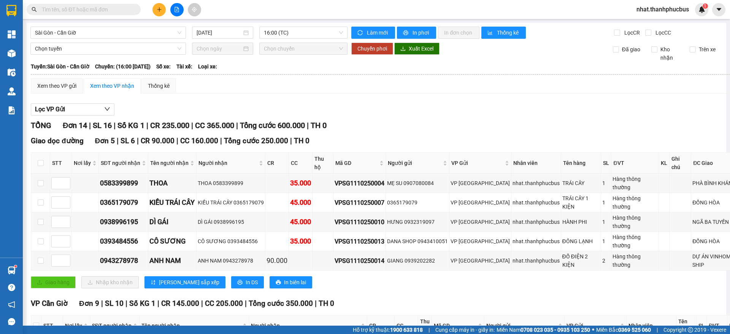
type input "3"
